Goal: Information Seeking & Learning: Learn about a topic

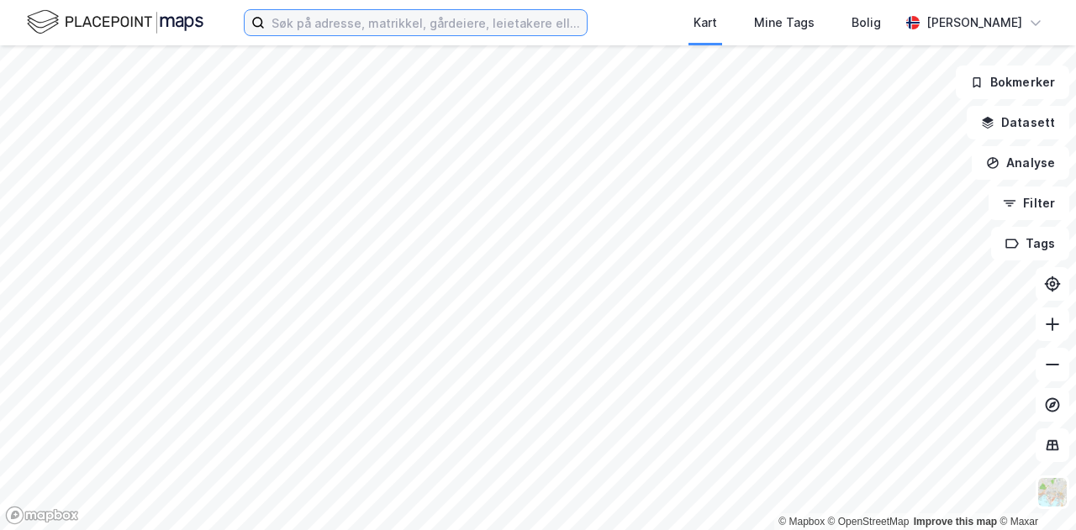
click at [501, 24] on input at bounding box center [426, 22] width 322 height 25
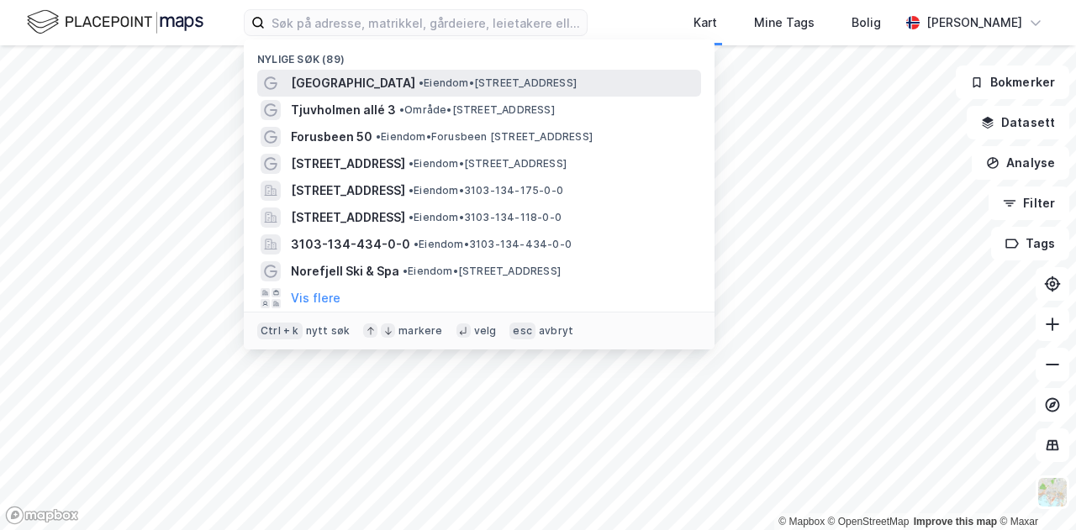
click at [418, 77] on span "• Eiendom • [STREET_ADDRESS]" at bounding box center [497, 82] width 158 height 13
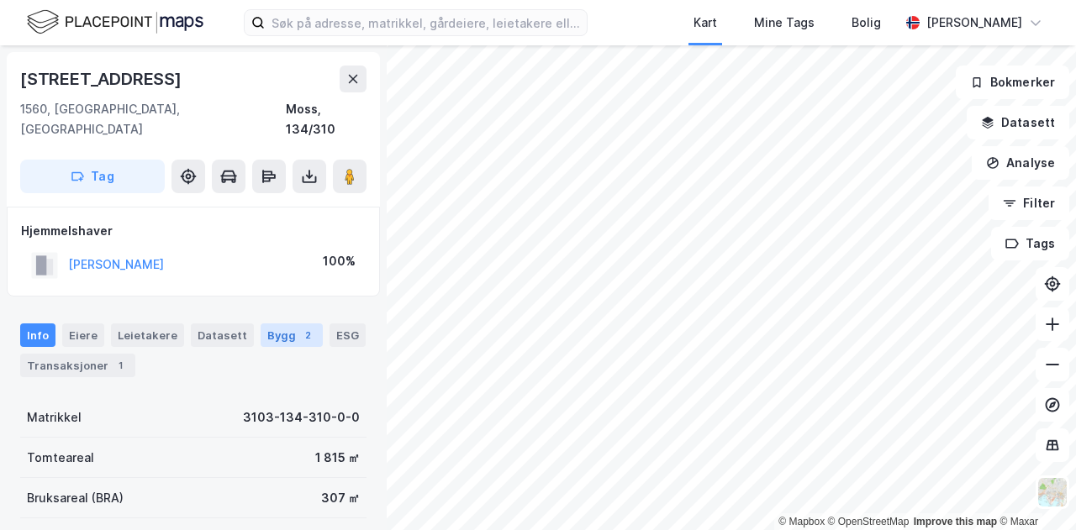
click at [299, 327] on div "2" at bounding box center [307, 335] width 17 height 17
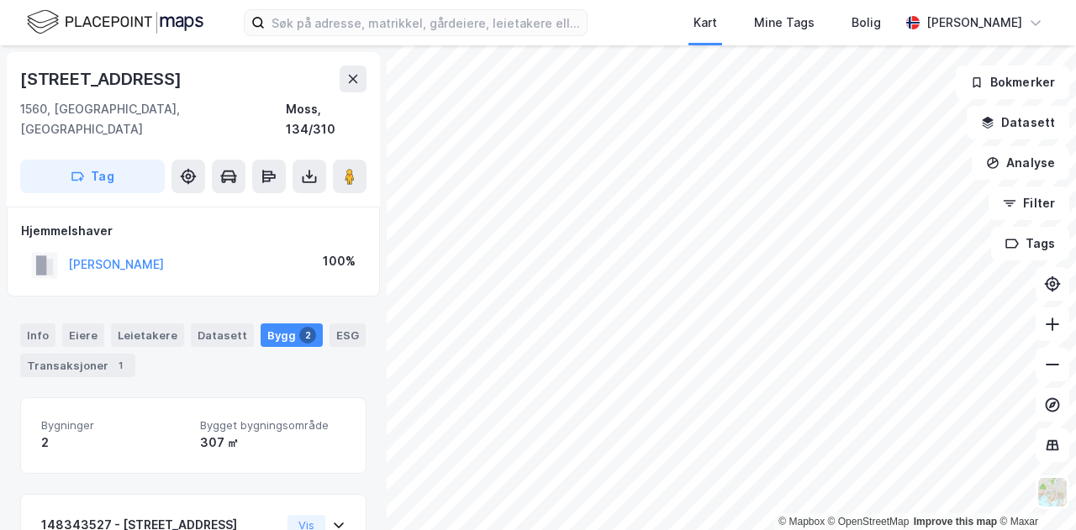
scroll to position [148, 0]
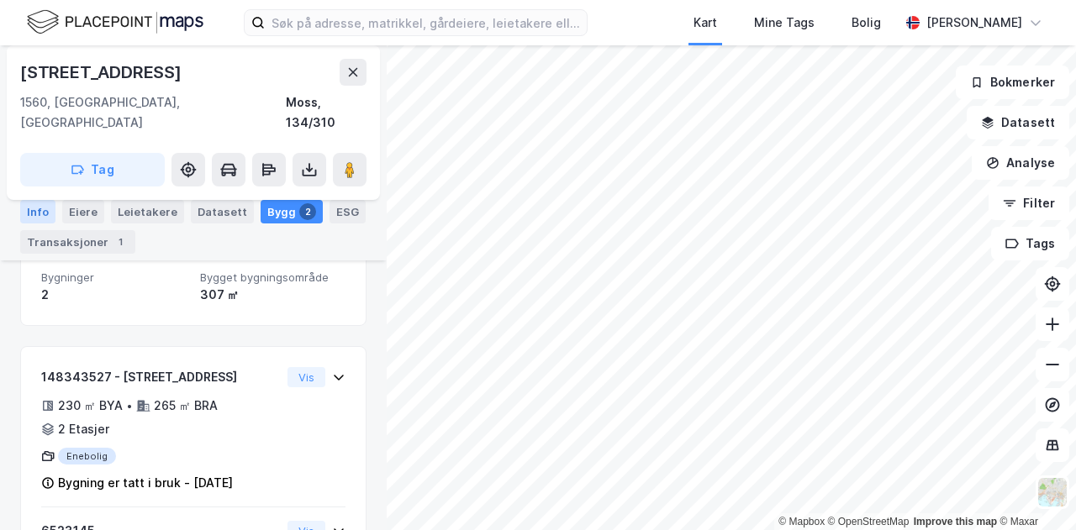
click at [36, 208] on div "Info" at bounding box center [37, 212] width 35 height 24
